Goal: Task Accomplishment & Management: Complete application form

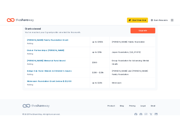
scroll to position [302, 0]
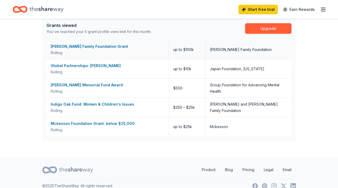
click at [86, 47] on div "[PERSON_NAME] Family Foundation Grant" at bounding box center [108, 46] width 114 height 6
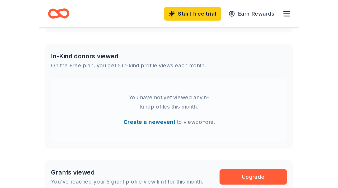
scroll to position [286, 0]
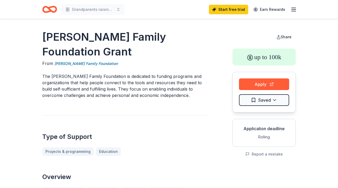
click at [172, 147] on div "Projects & programming Education" at bounding box center [124, 151] width 165 height 8
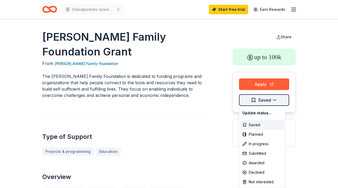
click at [271, 100] on html "Grandparents raising grandchildren Start free trial Earn Rewards [PERSON_NAME] …" at bounding box center [169, 94] width 338 height 188
click at [261, 100] on html "Grandparents raising grandchildren Start free trial Earn Rewards [PERSON_NAME] …" at bounding box center [169, 94] width 338 height 188
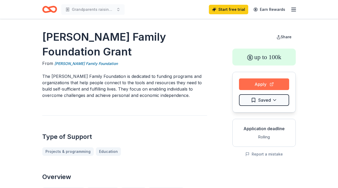
click at [259, 86] on button "Apply" at bounding box center [264, 84] width 50 height 12
